Goal: Information Seeking & Learning: Check status

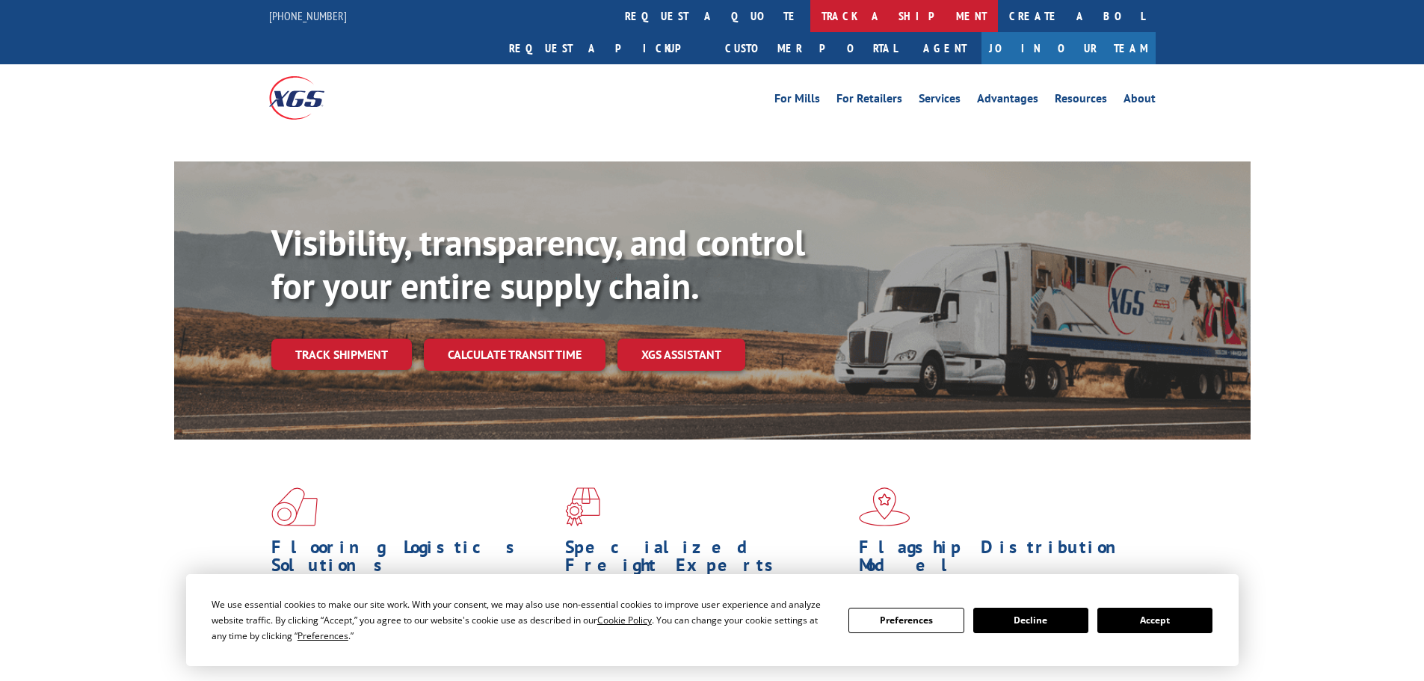
click at [810, 10] on link "track a shipment" at bounding box center [904, 16] width 188 height 32
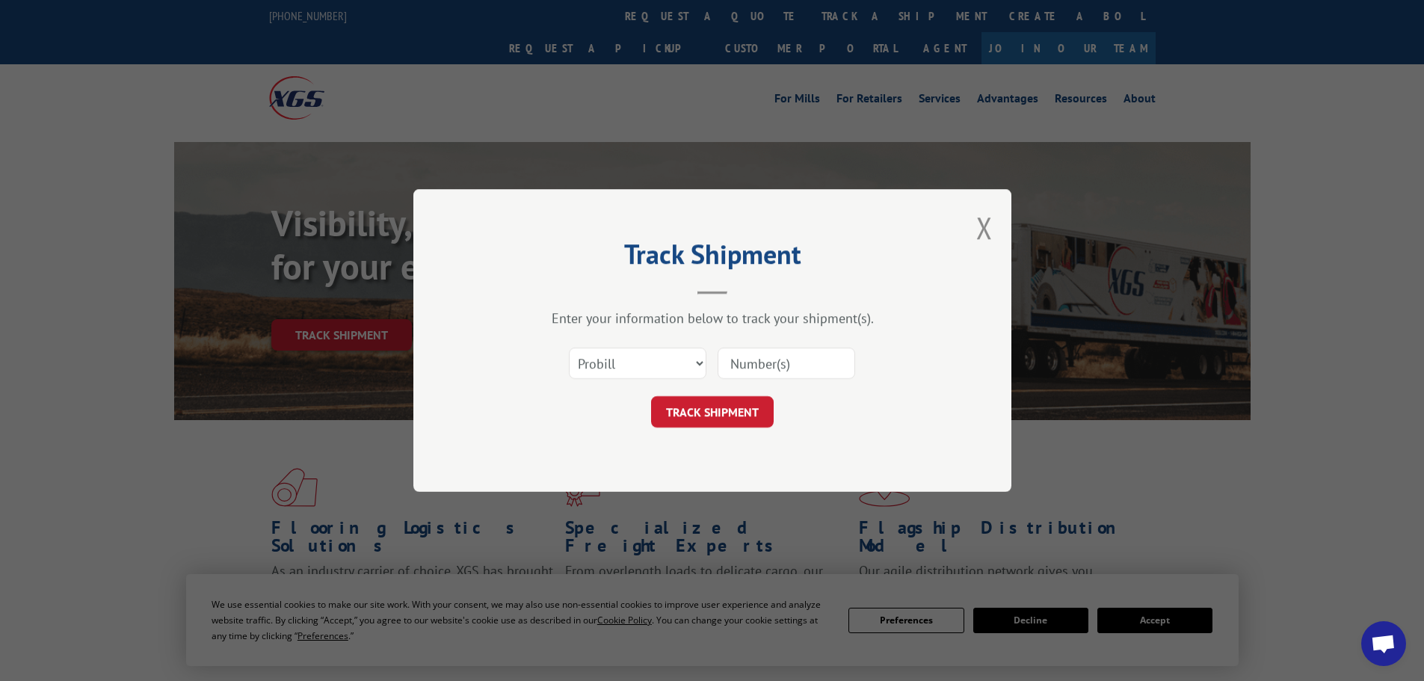
click at [760, 367] on input at bounding box center [787, 363] width 138 height 31
paste input "471259"
type input "471259"
click at [704, 413] on button "TRACK SHIPMENT" at bounding box center [712, 411] width 123 height 31
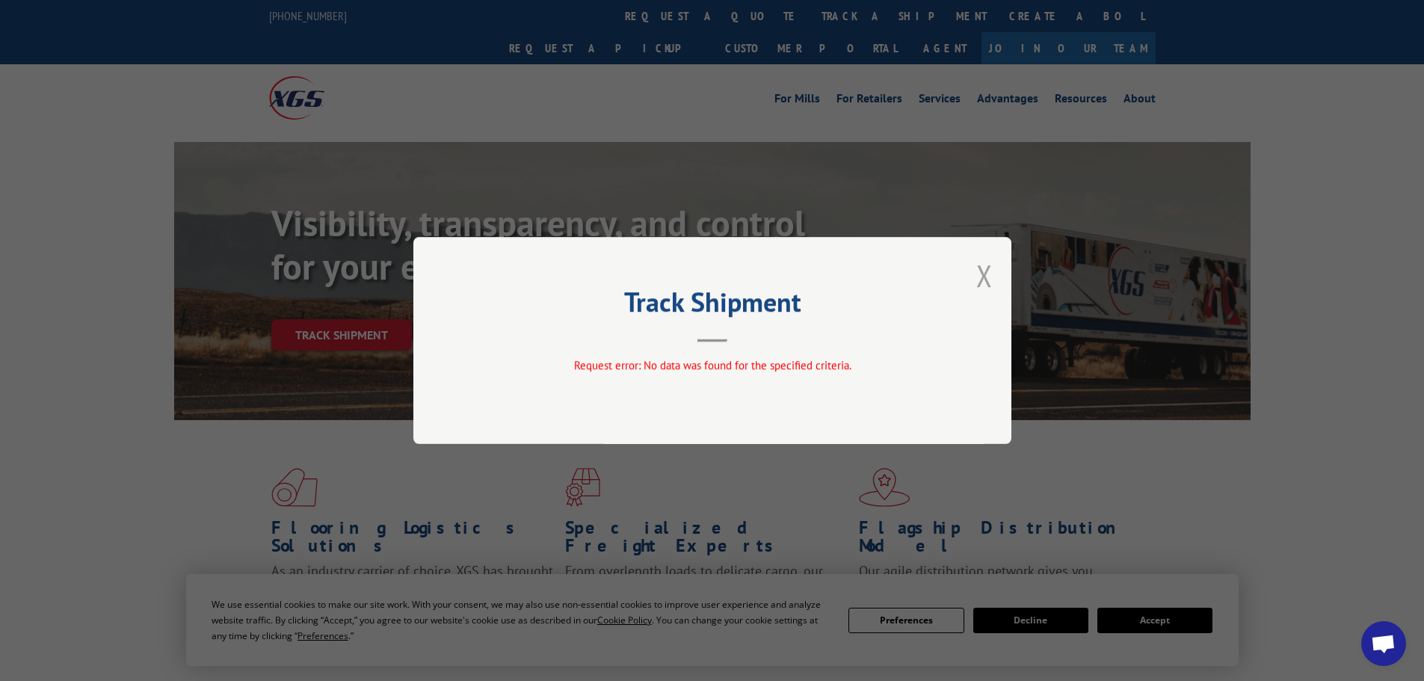
click at [978, 274] on button "Close modal" at bounding box center [984, 276] width 16 height 40
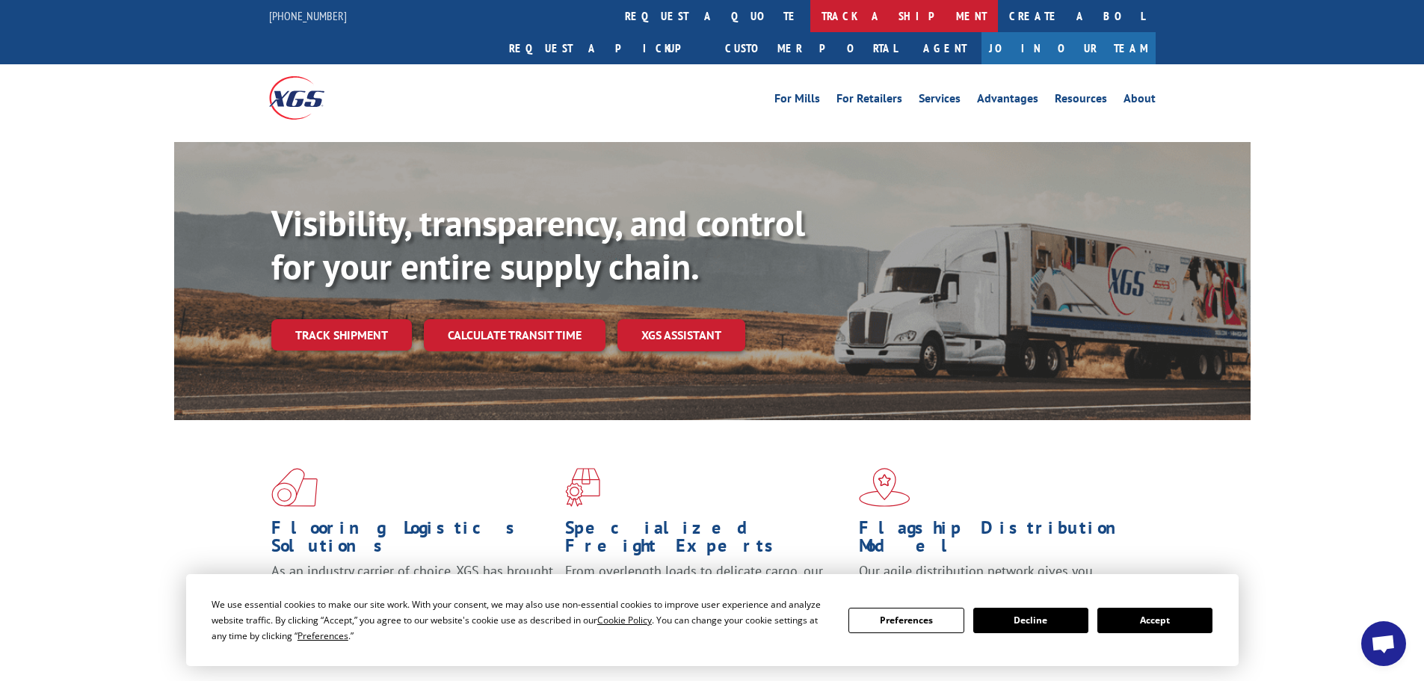
click at [810, 2] on link "track a shipment" at bounding box center [904, 16] width 188 height 32
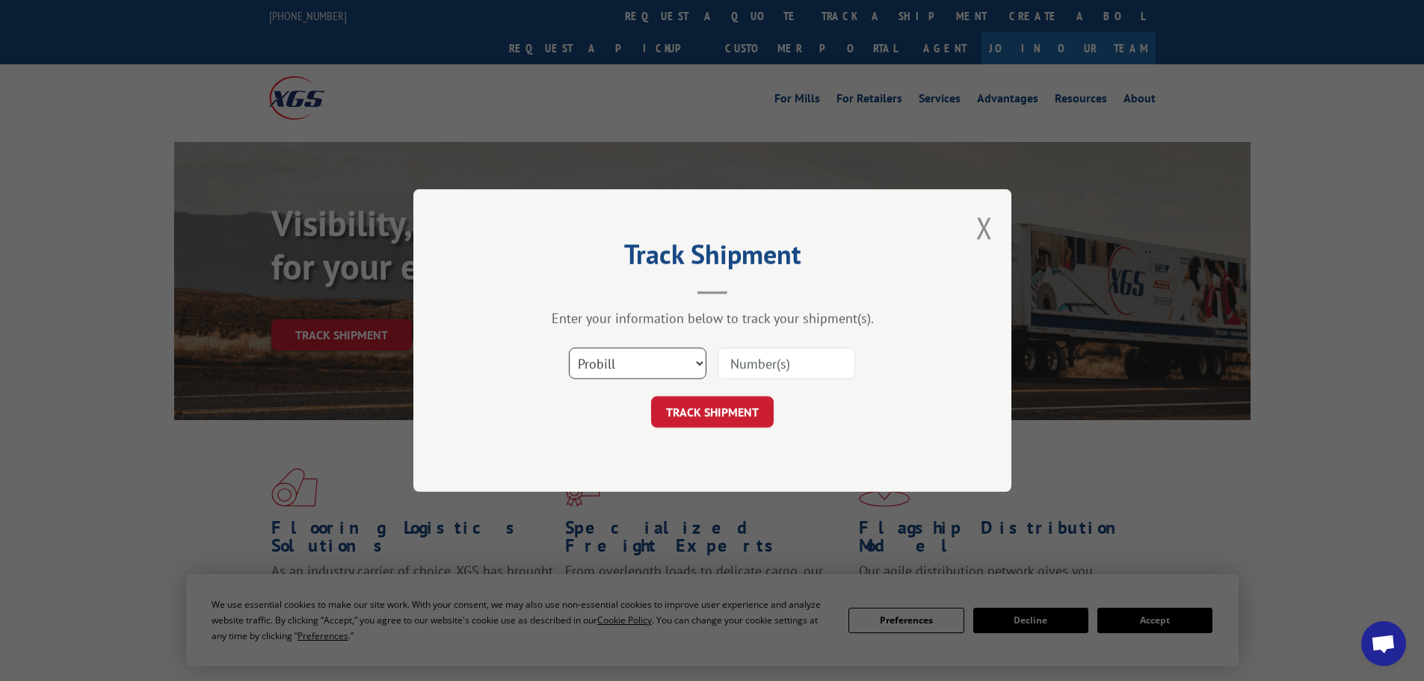
click at [676, 367] on select "Select category... Probill BOL PO" at bounding box center [638, 363] width 138 height 31
select select "bol"
click at [569, 348] on select "Select category... Probill BOL PO" at bounding box center [638, 363] width 138 height 31
click at [782, 359] on input at bounding box center [787, 363] width 138 height 31
paste input "471259"
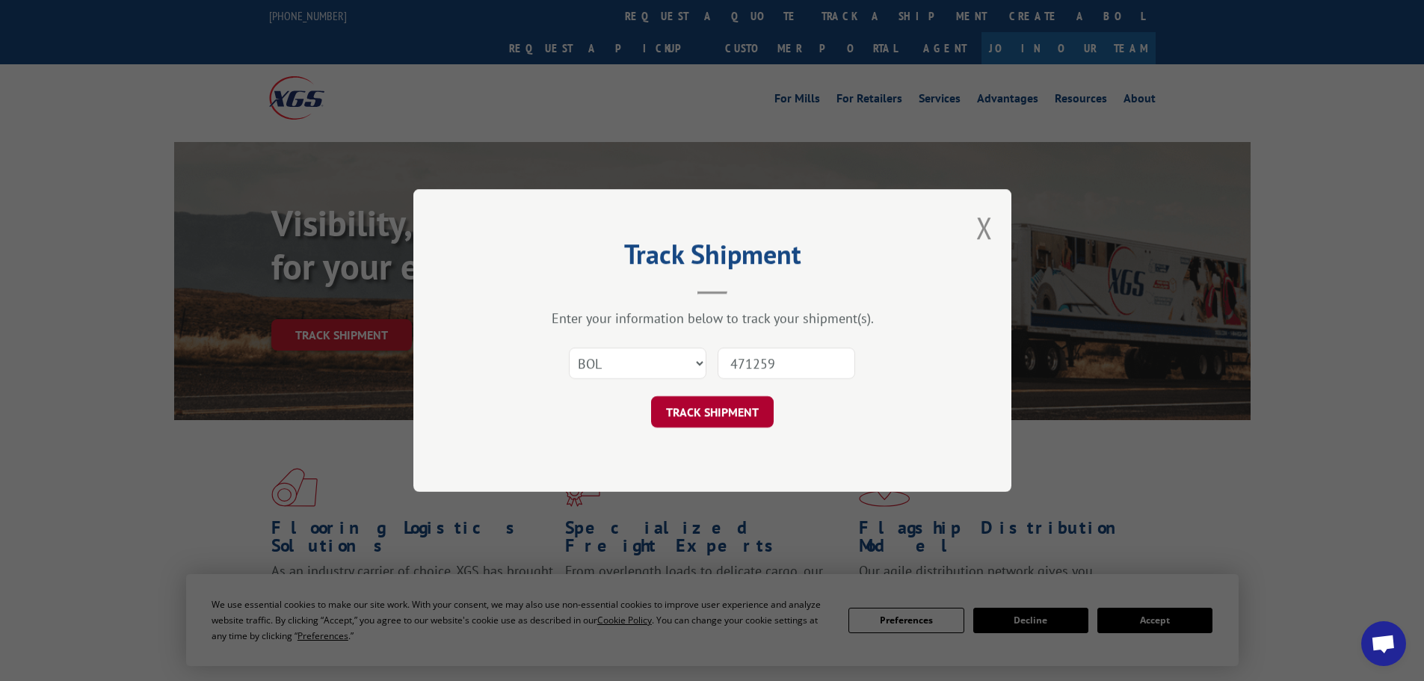
type input "471259"
click at [720, 402] on button "TRACK SHIPMENT" at bounding box center [712, 411] width 123 height 31
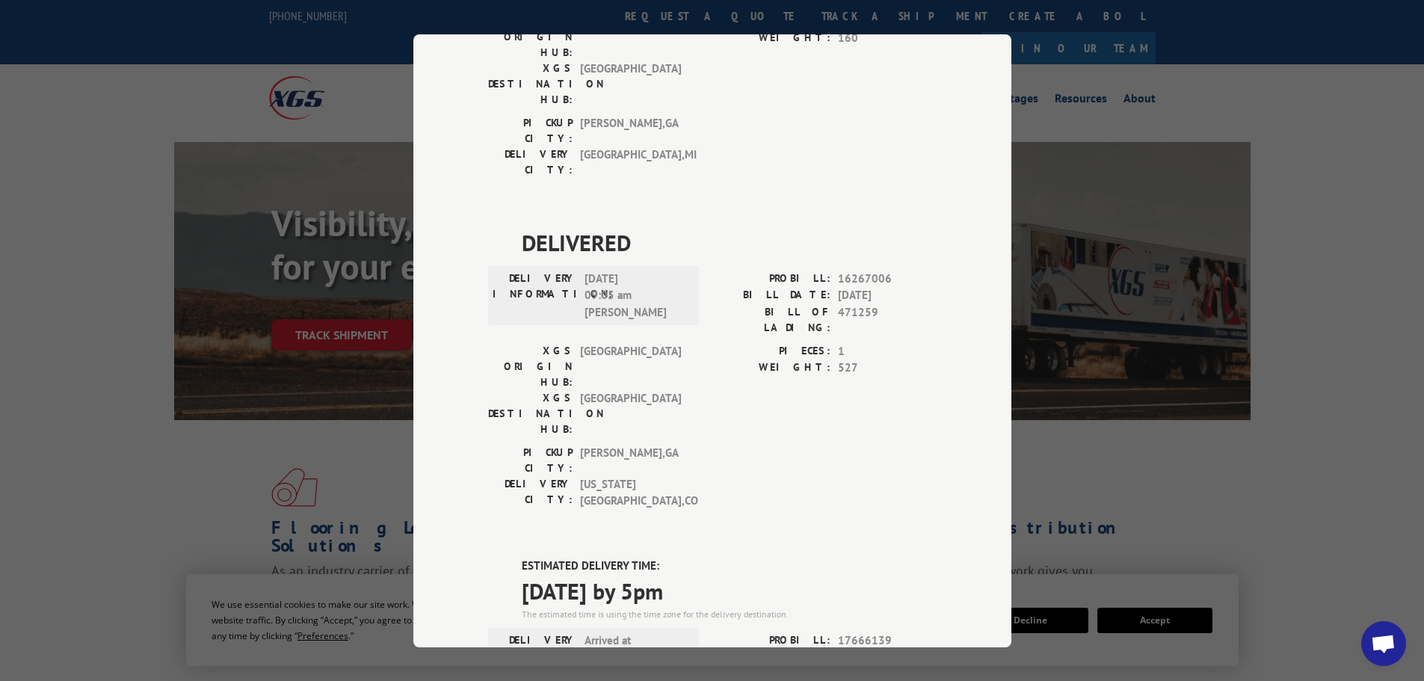
scroll to position [1252, 0]
